Goal: Task Accomplishment & Management: Use online tool/utility

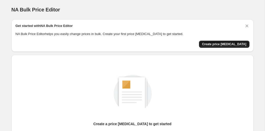
click at [234, 45] on span "Create price change job" at bounding box center [224, 44] width 44 height 4
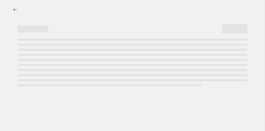
select select "percentage"
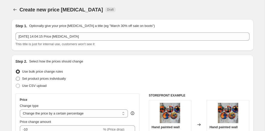
click at [40, 78] on span "Set product prices individually" at bounding box center [44, 79] width 44 height 4
click at [16, 77] on input "Set product prices individually" at bounding box center [16, 77] width 0 height 0
radio input "true"
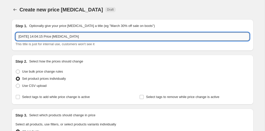
click at [80, 38] on input "20 Sept 2025, 14:04:15 Price change job" at bounding box center [133, 37] width 234 height 8
click at [88, 36] on input "20 Sept 2025, 14:04:15 Price change job" at bounding box center [133, 37] width 234 height 8
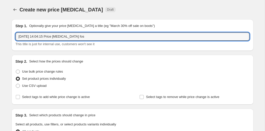
type input "20 Sept 2025, 14:04:15 Price change job fos"
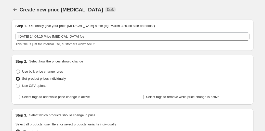
click at [91, 74] on div "Use bulk price change rules" at bounding box center [133, 71] width 234 height 7
click at [29, 87] on span "Use CSV upload" at bounding box center [34, 86] width 24 height 4
click at [16, 84] on input "Use CSV upload" at bounding box center [16, 84] width 0 height 0
radio input "true"
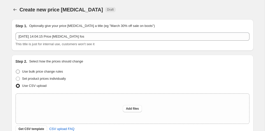
click at [30, 73] on span "Use bulk price change rules" at bounding box center [42, 72] width 41 height 4
click at [16, 70] on input "Use bulk price change rules" at bounding box center [16, 70] width 0 height 0
radio input "true"
select select "percentage"
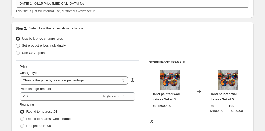
scroll to position [41, 0]
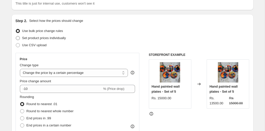
click at [20, 36] on label "Set product prices individually" at bounding box center [41, 38] width 50 height 7
click at [16, 36] on input "Set product prices individually" at bounding box center [16, 36] width 0 height 0
radio input "true"
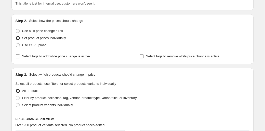
click at [18, 32] on span at bounding box center [18, 31] width 4 height 4
click at [16, 29] on input "Use bulk price change rules" at bounding box center [16, 29] width 0 height 0
radio input "true"
select select "percentage"
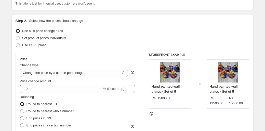
click at [68, 49] on div "Step 2. Select how the prices should change Use bulk price change rules Set pro…" at bounding box center [133, 103] width 234 height 171
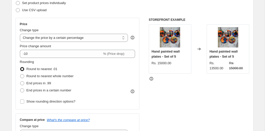
scroll to position [82, 0]
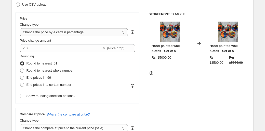
click at [69, 32] on select "Change the price to a certain amount Change the price by a certain amount Chang…" at bounding box center [74, 32] width 108 height 8
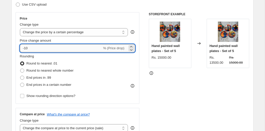
click at [64, 49] on input "-10" at bounding box center [61, 48] width 82 height 8
type input "-1"
type input "0"
click at [55, 34] on select "Change the price to a certain amount Change the price by a certain amount Chang…" at bounding box center [74, 32] width 108 height 8
click at [55, 50] on input "0" at bounding box center [70, 48] width 101 height 8
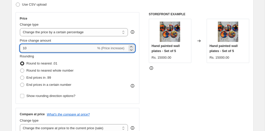
type input "1"
type input "30"
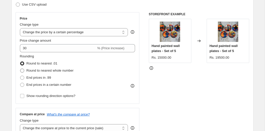
click at [22, 70] on span at bounding box center [22, 71] width 4 height 4
click at [20, 69] on input "Round to nearest whole number" at bounding box center [20, 69] width 0 height 0
radio input "true"
click at [189, 83] on div "STOREFRONT EXAMPLE Hand painted wall plates - Set of 5 Rs. 15000.00 Changed to …" at bounding box center [199, 74] width 101 height 125
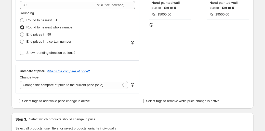
scroll to position [132, 0]
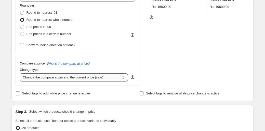
click at [97, 77] on select "Change the compare at price to the current price (sale) Change the compare at p…" at bounding box center [74, 78] width 108 height 8
click at [90, 79] on select "Change the compare at price to the current price (sale) Change the compare at p…" at bounding box center [74, 78] width 108 height 8
select select "remove"
click at [113, 86] on div "Step 2. Select how the prices should change Use bulk price change rules Set pro…" at bounding box center [133, 12] width 234 height 171
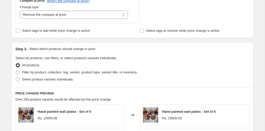
scroll to position [187, 0]
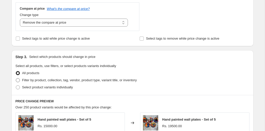
click at [18, 80] on span at bounding box center [18, 80] width 4 height 4
click at [16, 79] on input "Filter by product, collection, tag, vendor, product type, variant title, or inv…" at bounding box center [16, 78] width 0 height 0
radio input "true"
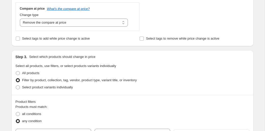
click at [118, 57] on div "Step 3. Select which products should change in price" at bounding box center [133, 57] width 234 height 5
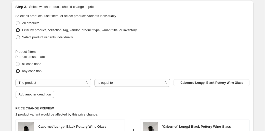
scroll to position [238, 0]
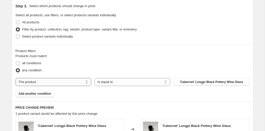
click at [78, 81] on select "The product The product's collection The product's tag The product's vendor The…" at bounding box center [54, 82] width 76 height 8
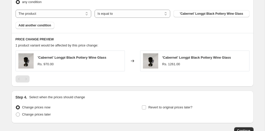
scroll to position [304, 0]
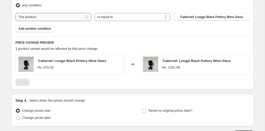
click at [73, 18] on select "The product The product's collection The product's tag The product's vendor The…" at bounding box center [54, 17] width 76 height 8
select select "vendor"
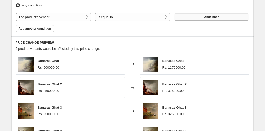
click at [196, 18] on button "Amit Bhar" at bounding box center [211, 16] width 76 height 7
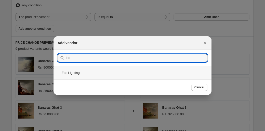
type input "fos"
click at [69, 75] on div "Fos Lighting" at bounding box center [132, 72] width 158 height 13
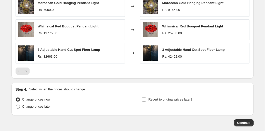
scroll to position [437, 0]
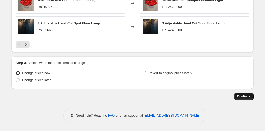
click at [241, 97] on span "Continue" at bounding box center [243, 97] width 13 height 4
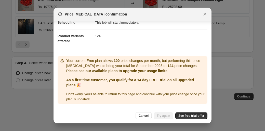
scroll to position [46, 0]
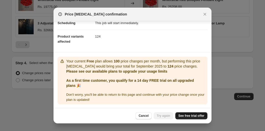
click at [185, 116] on span "See free trial offer" at bounding box center [191, 116] width 26 height 4
click at [165, 116] on span "Try again" at bounding box center [163, 116] width 13 height 4
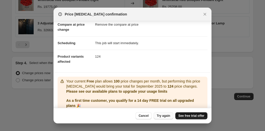
click at [186, 114] on link "See free trial offer" at bounding box center [191, 116] width 32 height 7
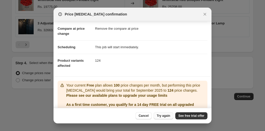
scroll to position [0, 0]
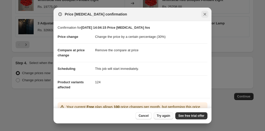
click at [206, 15] on icon "Close" at bounding box center [205, 14] width 3 height 3
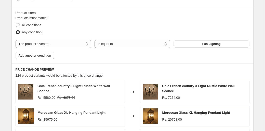
scroll to position [276, 0]
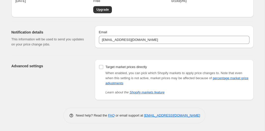
click at [75, 37] on p "This information will be used to send you updates on your price change jobs." at bounding box center [48, 42] width 75 height 10
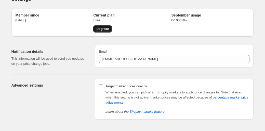
scroll to position [10, 0]
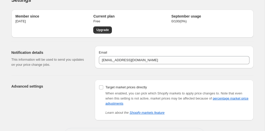
click at [127, 0] on div "Settings" at bounding box center [132, -1] width 242 height 7
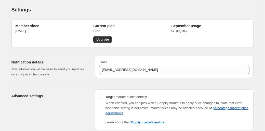
scroll to position [0, 0]
